Goal: Transaction & Acquisition: Purchase product/service

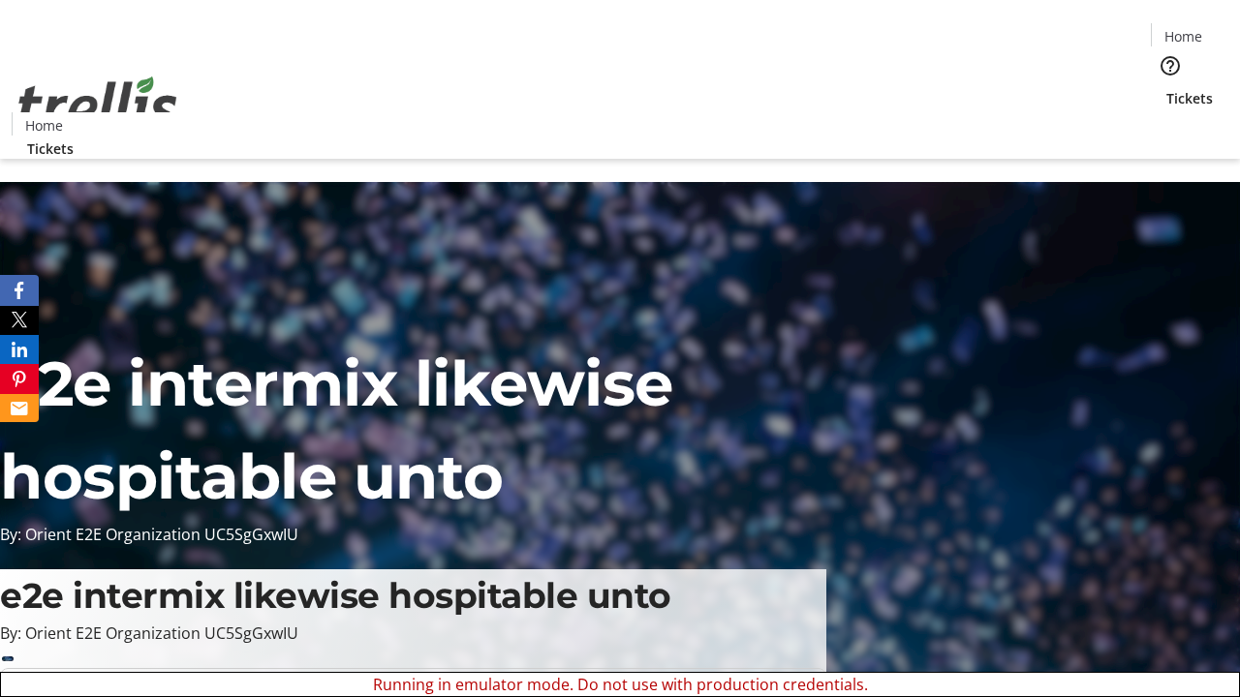
click at [1184, 29] on span "Sign Up" at bounding box center [1192, 26] width 56 height 23
type input "[EMAIL_ADDRESS][DOMAIN_NAME]"
type input "[PERSON_NAME]"
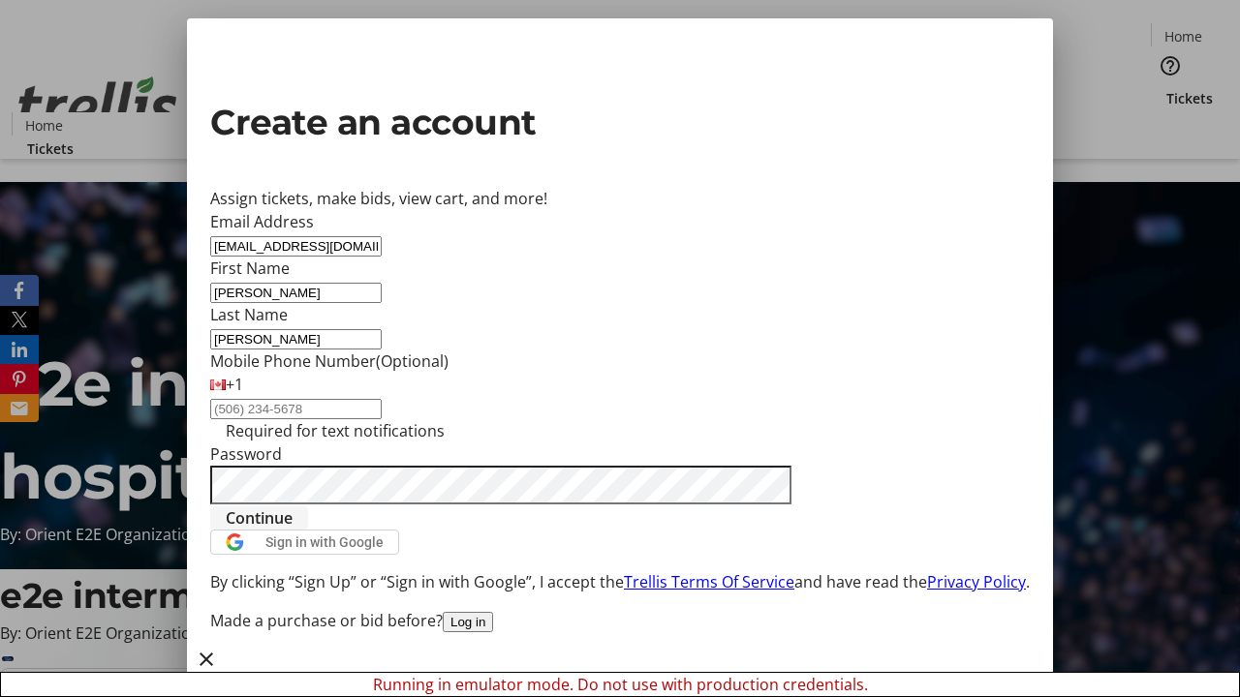
click at [292, 530] on span "Continue" at bounding box center [259, 518] width 67 height 23
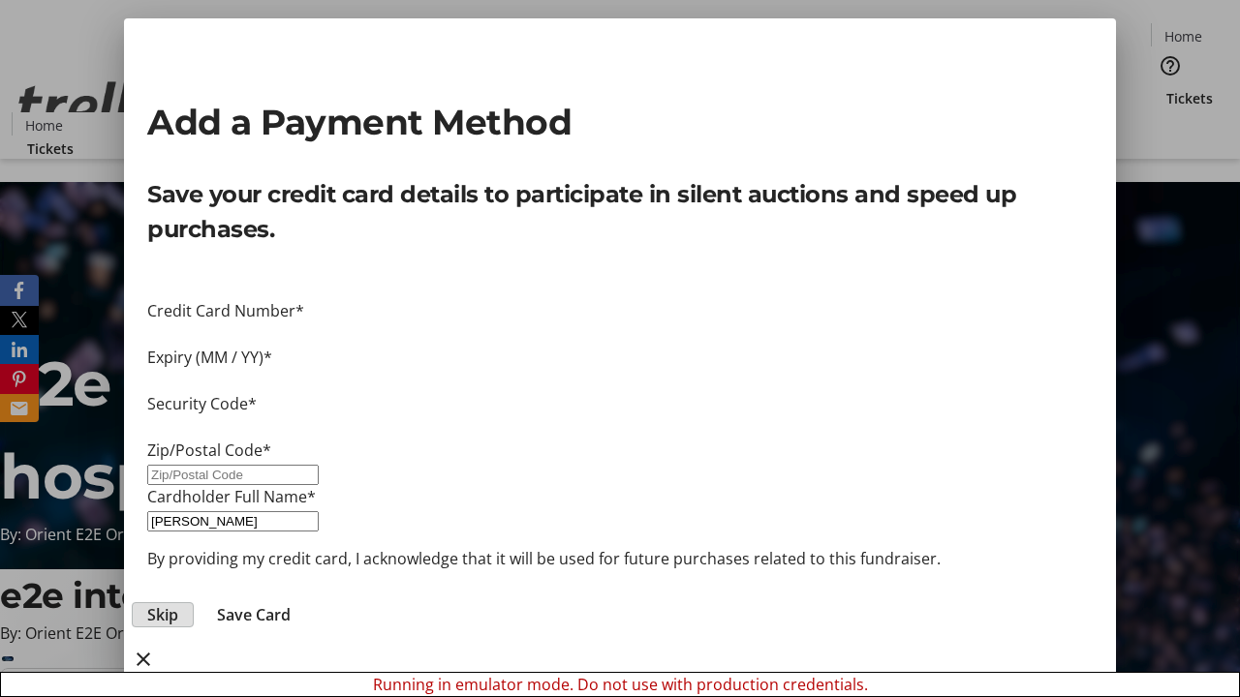
click at [178, 603] on span "Skip" at bounding box center [162, 614] width 31 height 23
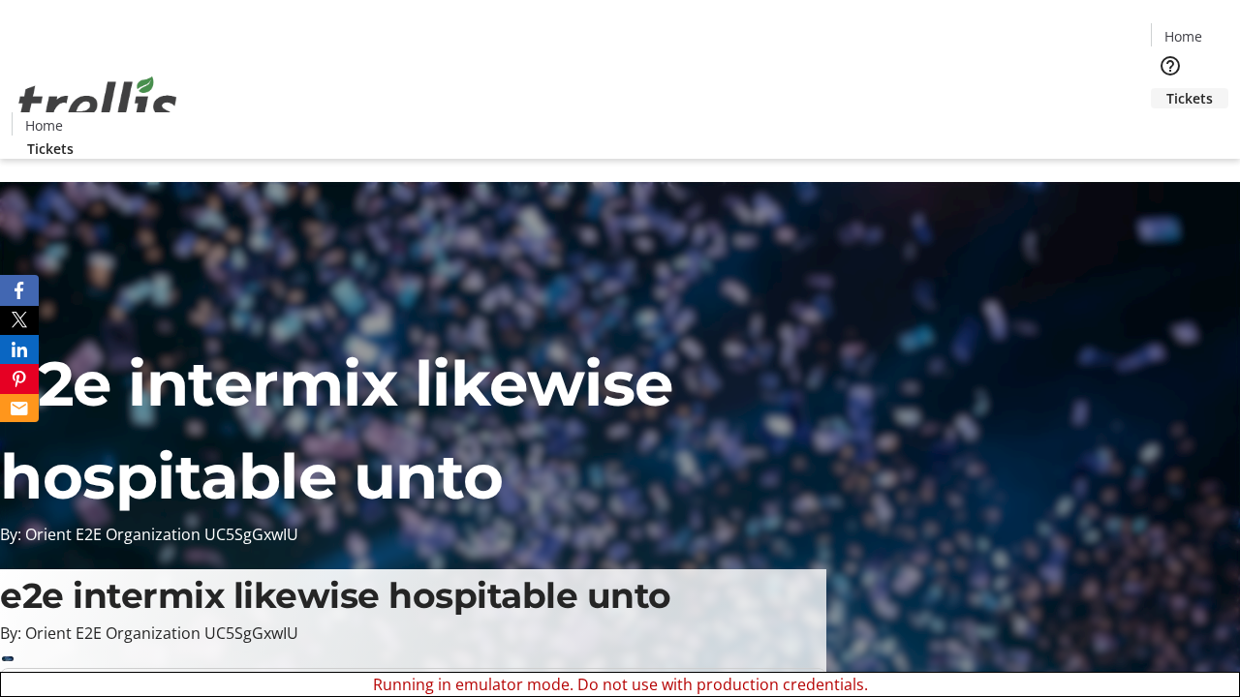
click at [1166, 88] on span "Tickets" at bounding box center [1189, 98] width 46 height 20
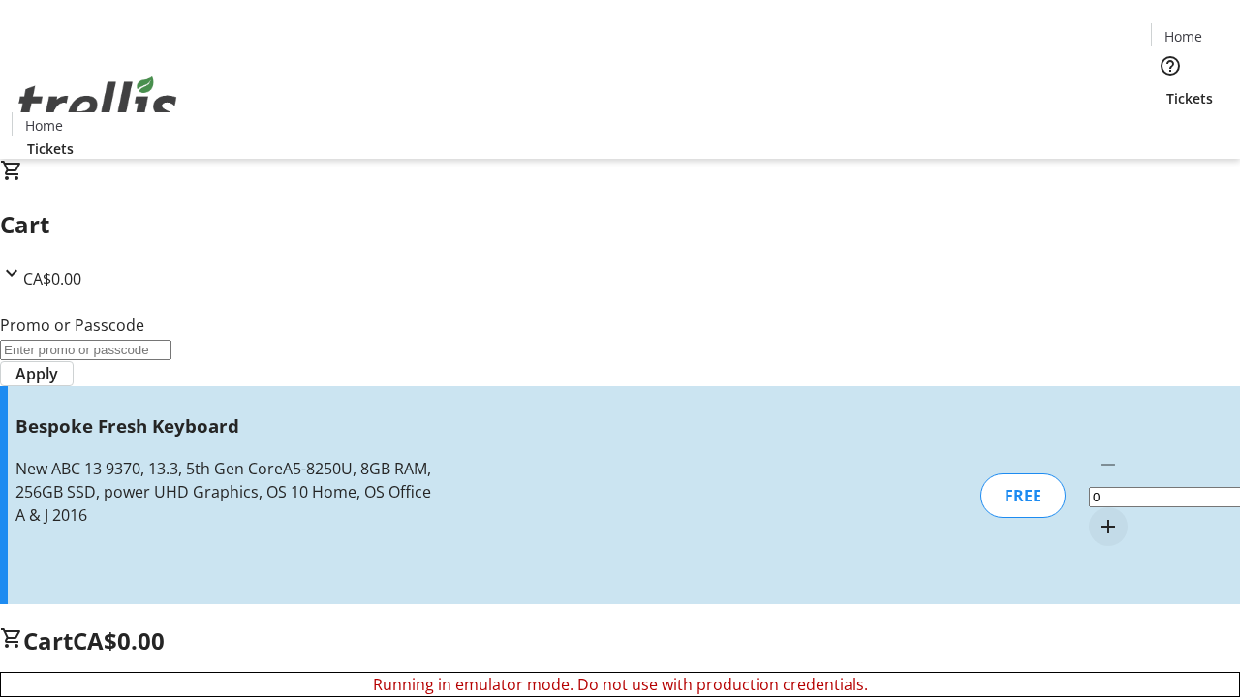
click at [1096, 515] on mat-icon "Increment by one" at bounding box center [1107, 526] width 23 height 23
type input "1"
